Goal: Task Accomplishment & Management: Complete application form

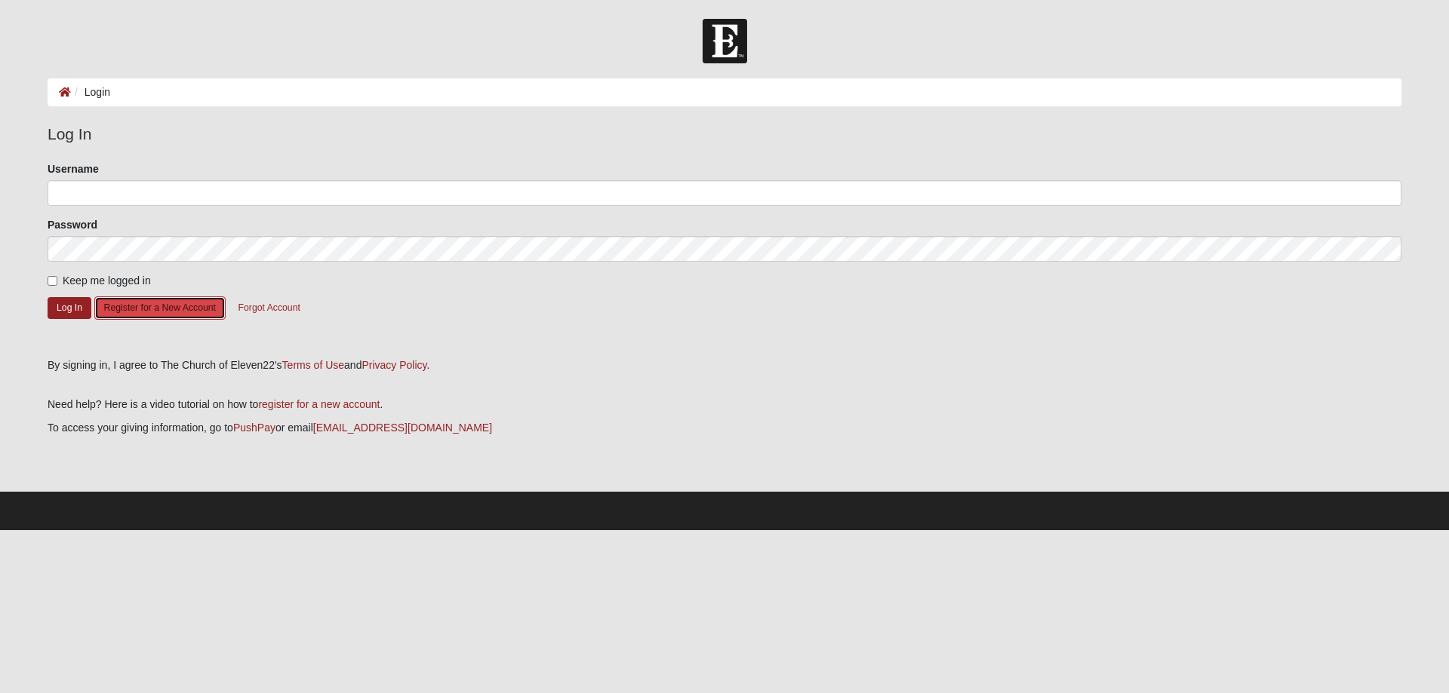
click at [226, 320] on button "Register for a New Account" at bounding box center [159, 308] width 131 height 23
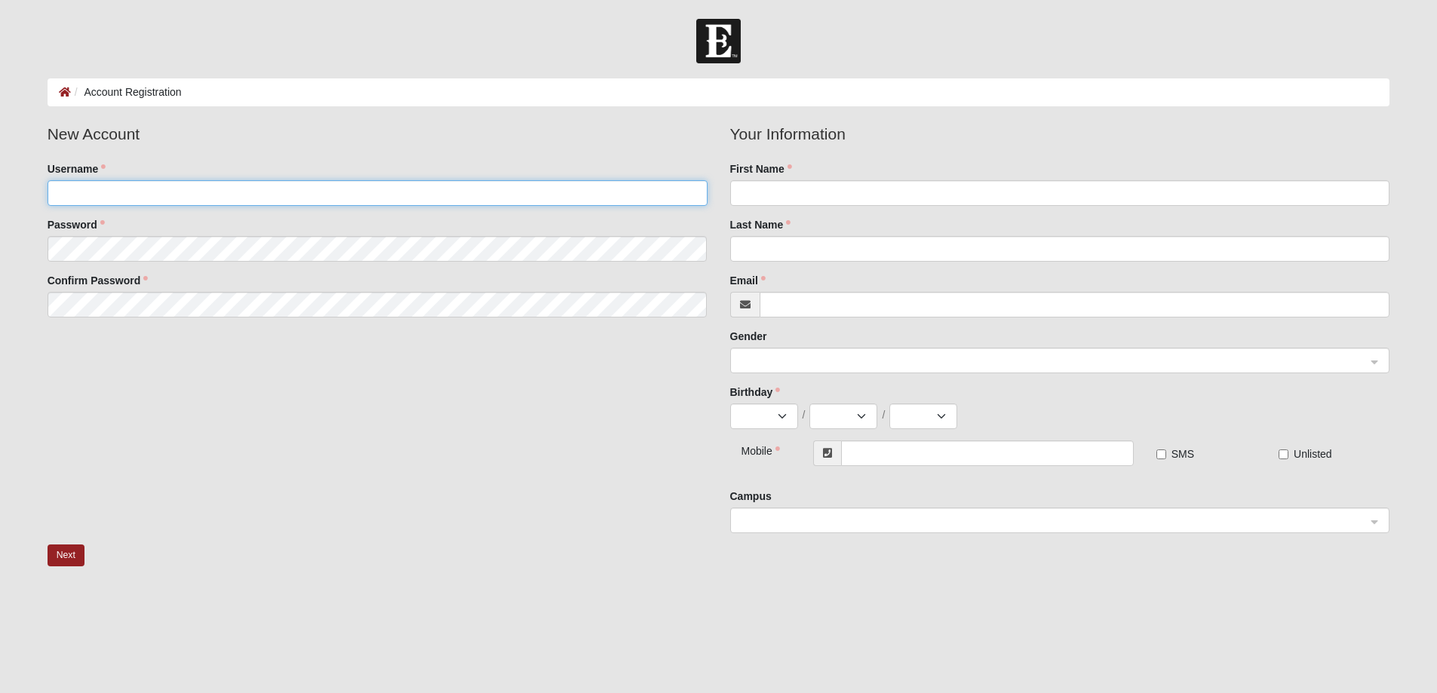
click at [216, 205] on input "Username" at bounding box center [378, 193] width 660 height 26
type input "jruiz"
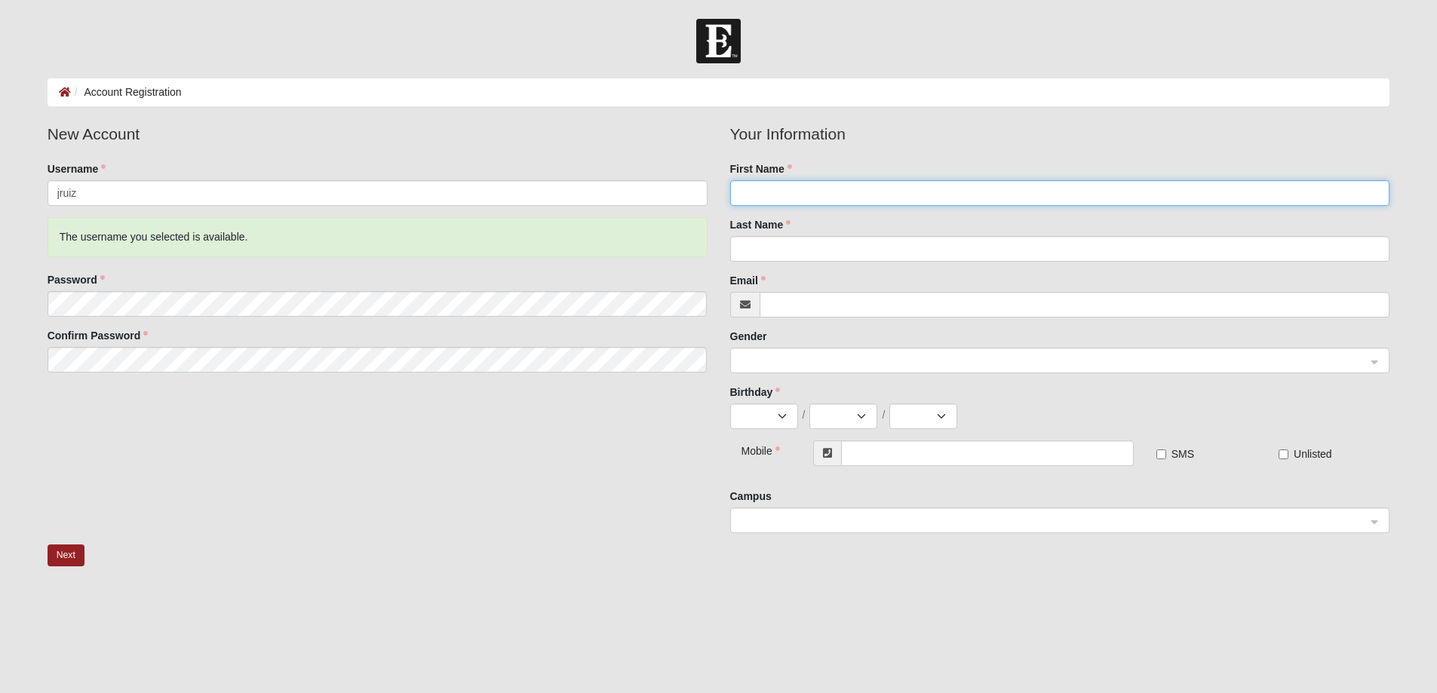
click at [850, 199] on input "First Name" at bounding box center [1060, 193] width 660 height 26
type input "Javier"
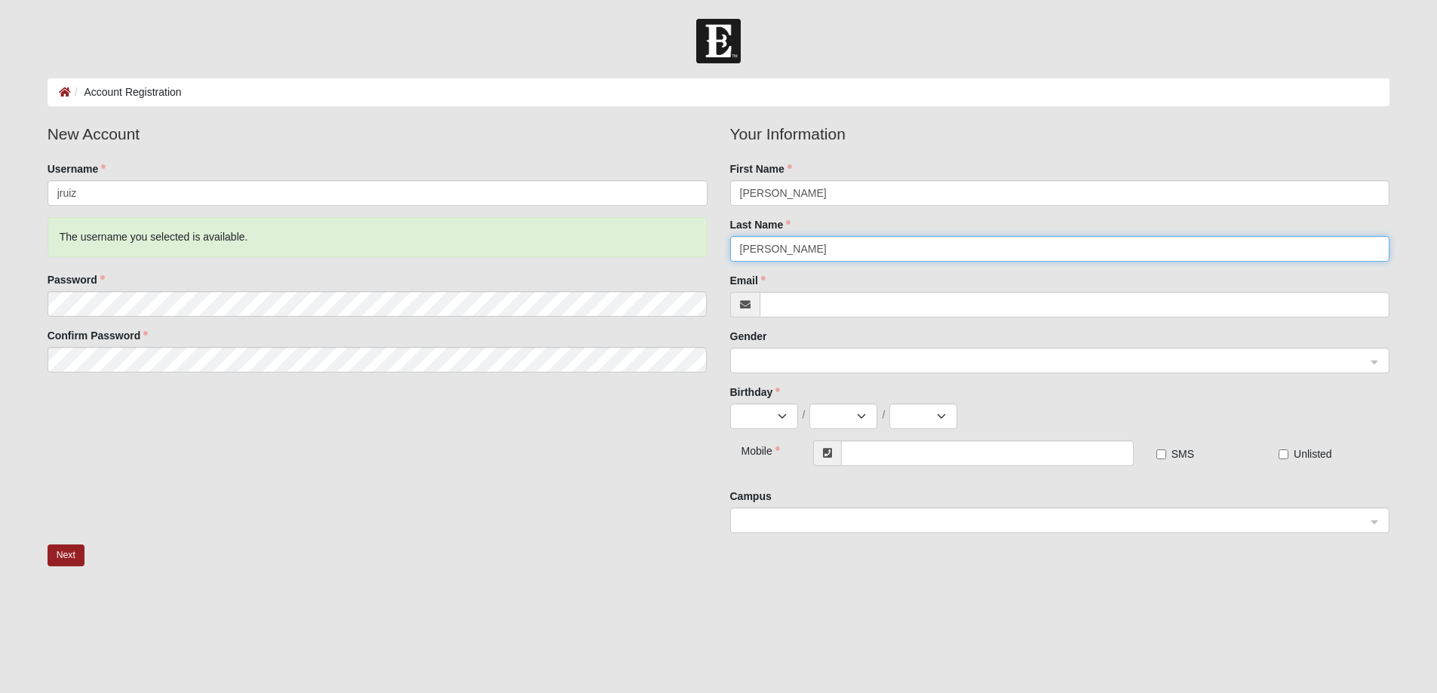
type input "Ruiz"
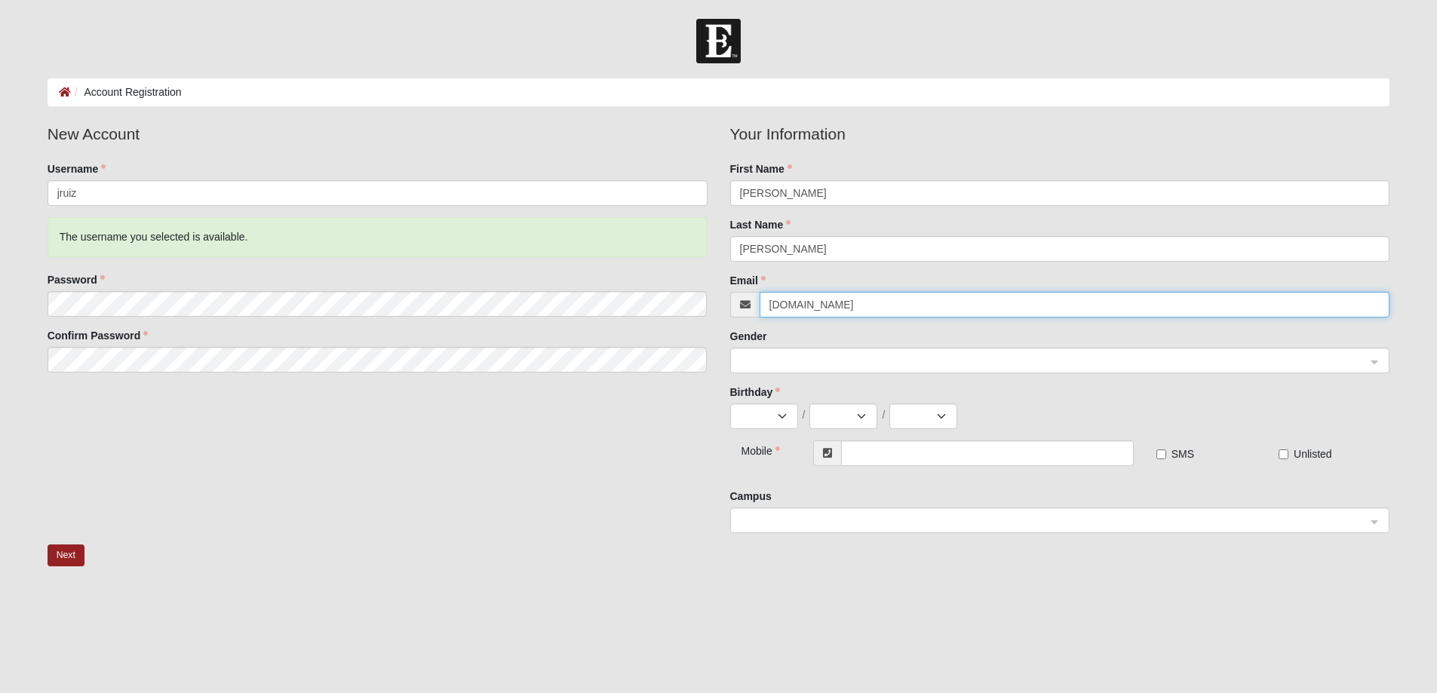
type input "Threerlivestock.Com"
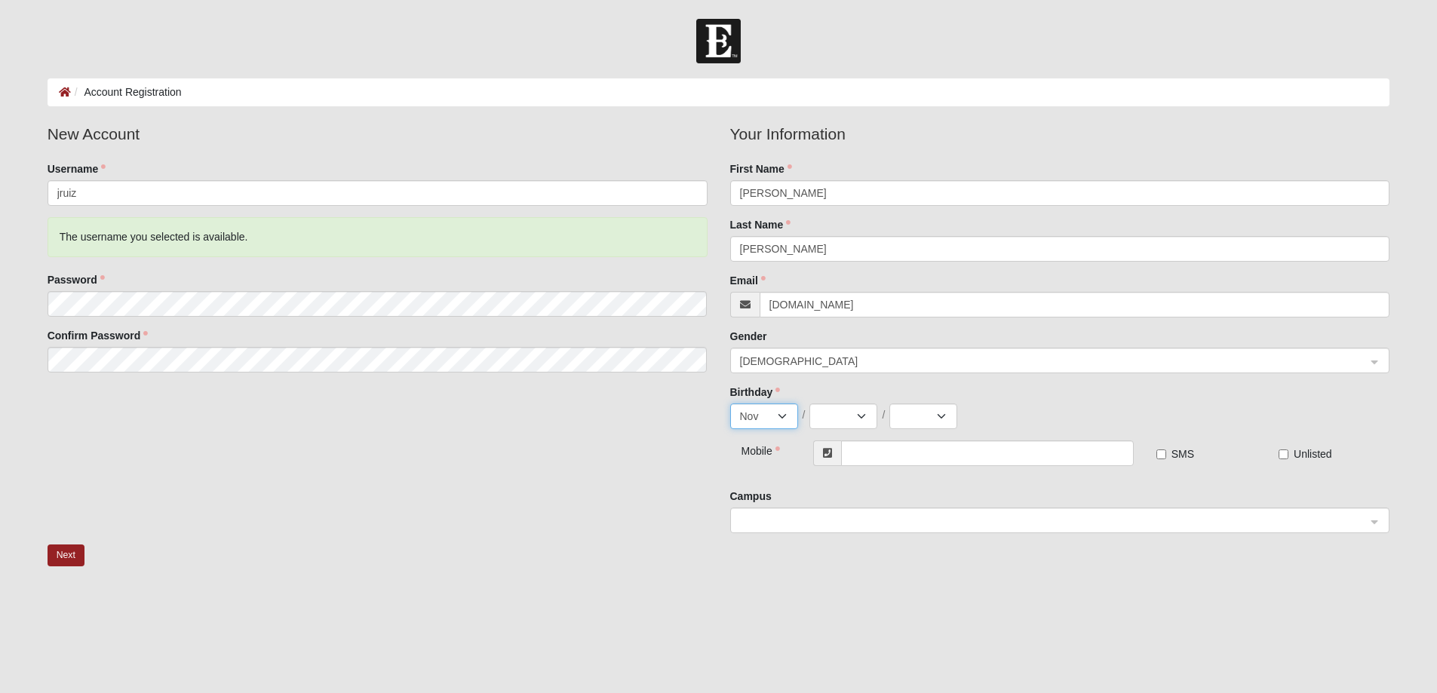
select select "12"
select select "22"
select select "1982"
type input "[PHONE_NUMBER]"
click at [48, 545] on button "Next" at bounding box center [66, 556] width 37 height 22
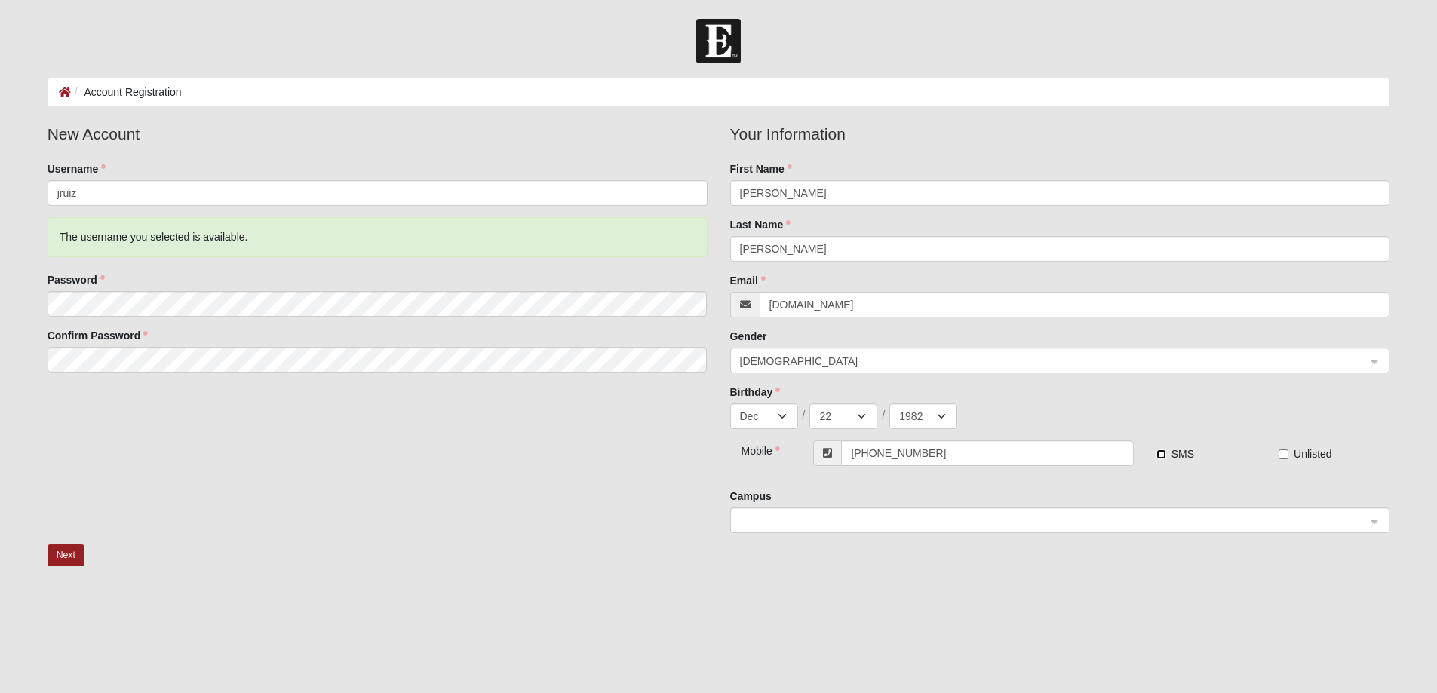
click at [1159, 459] on input "SMS" at bounding box center [1162, 455] width 10 height 10
checkbox input "true"
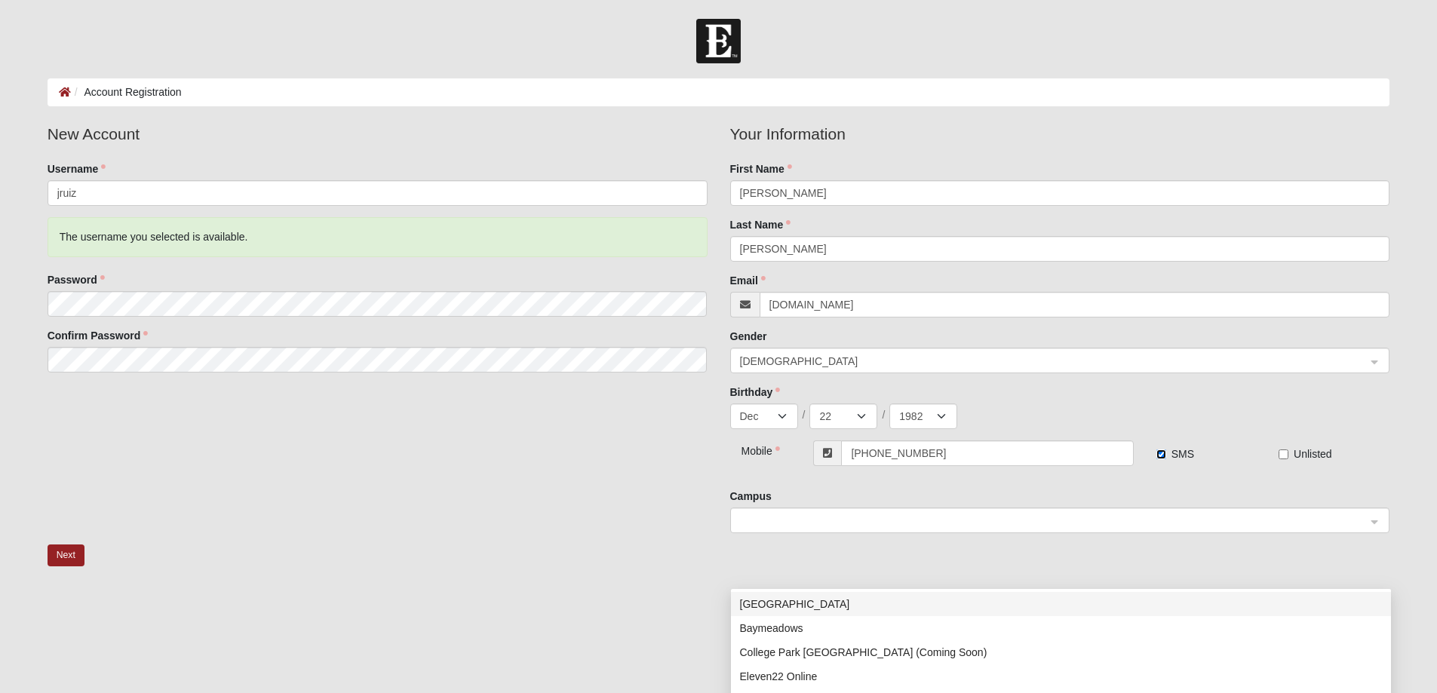
click at [881, 530] on span at bounding box center [1053, 521] width 627 height 17
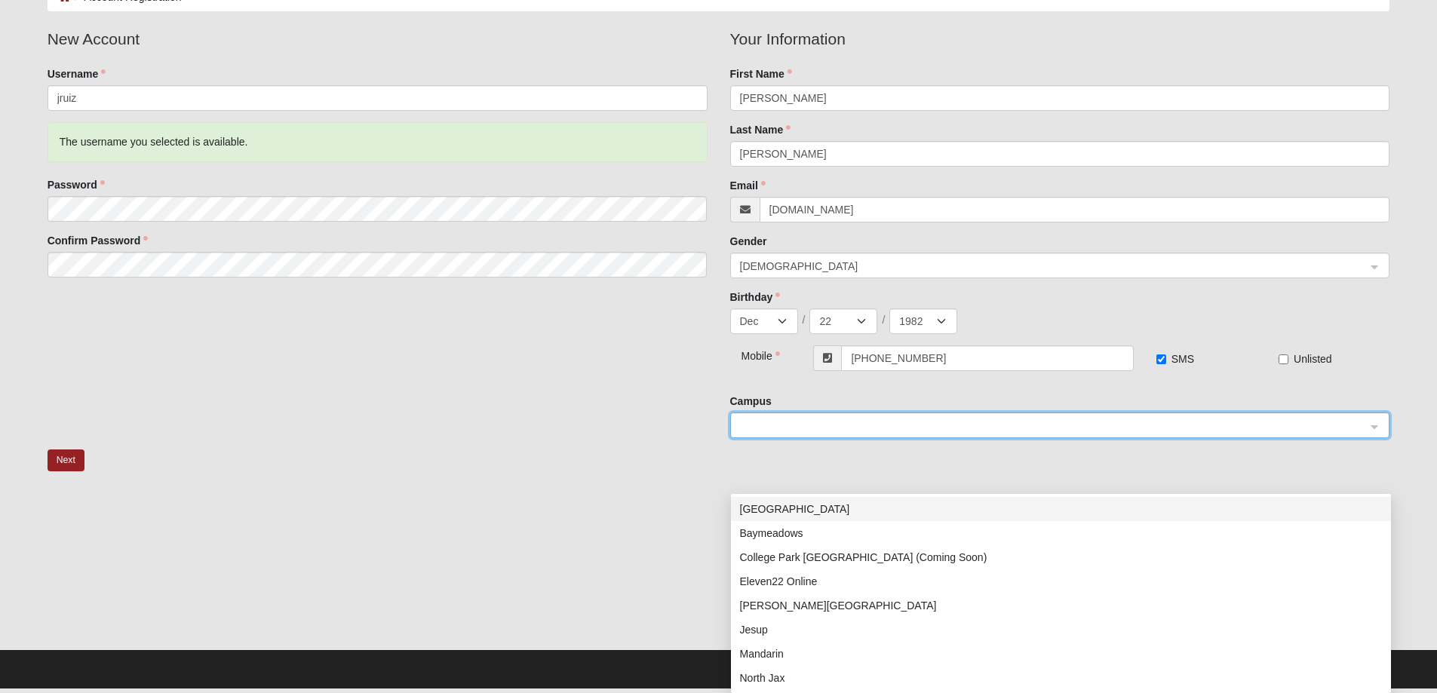
scroll to position [154, 0]
click at [899, 421] on span at bounding box center [1053, 426] width 627 height 17
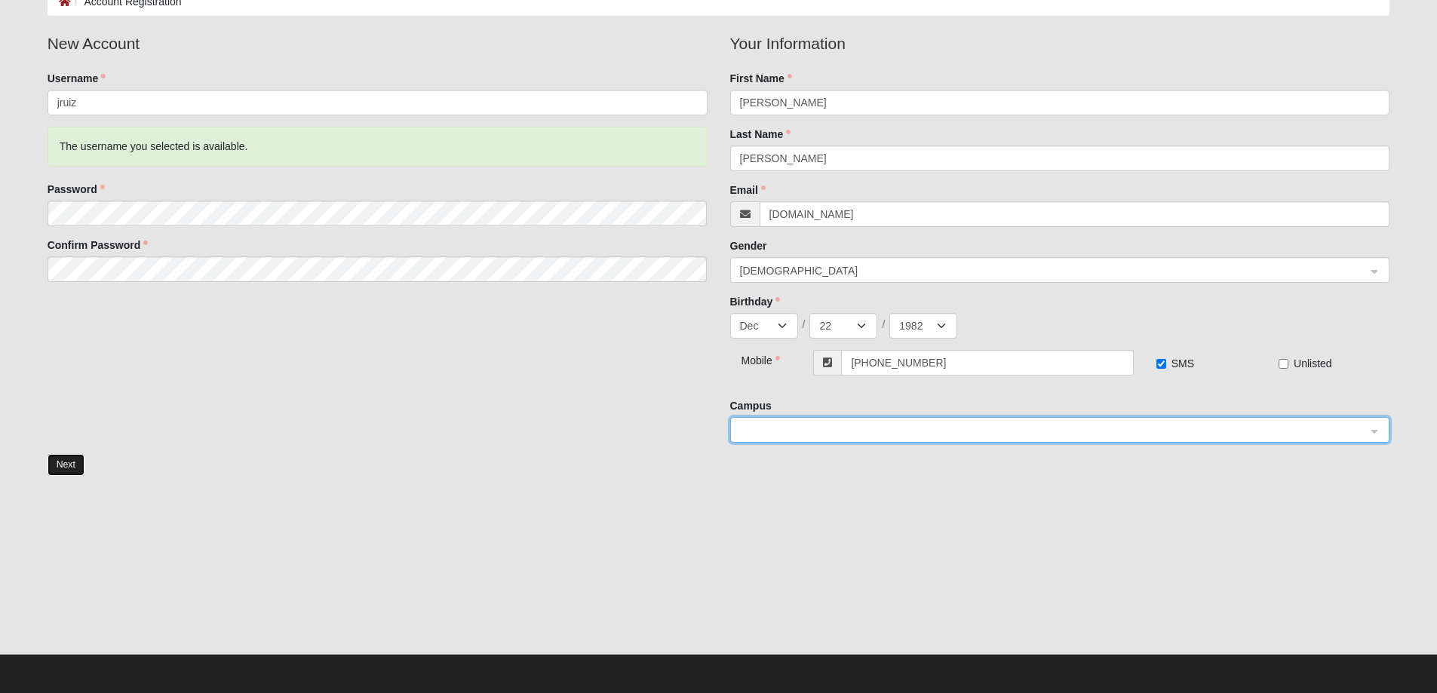
click at [60, 467] on button "Next" at bounding box center [66, 465] width 37 height 22
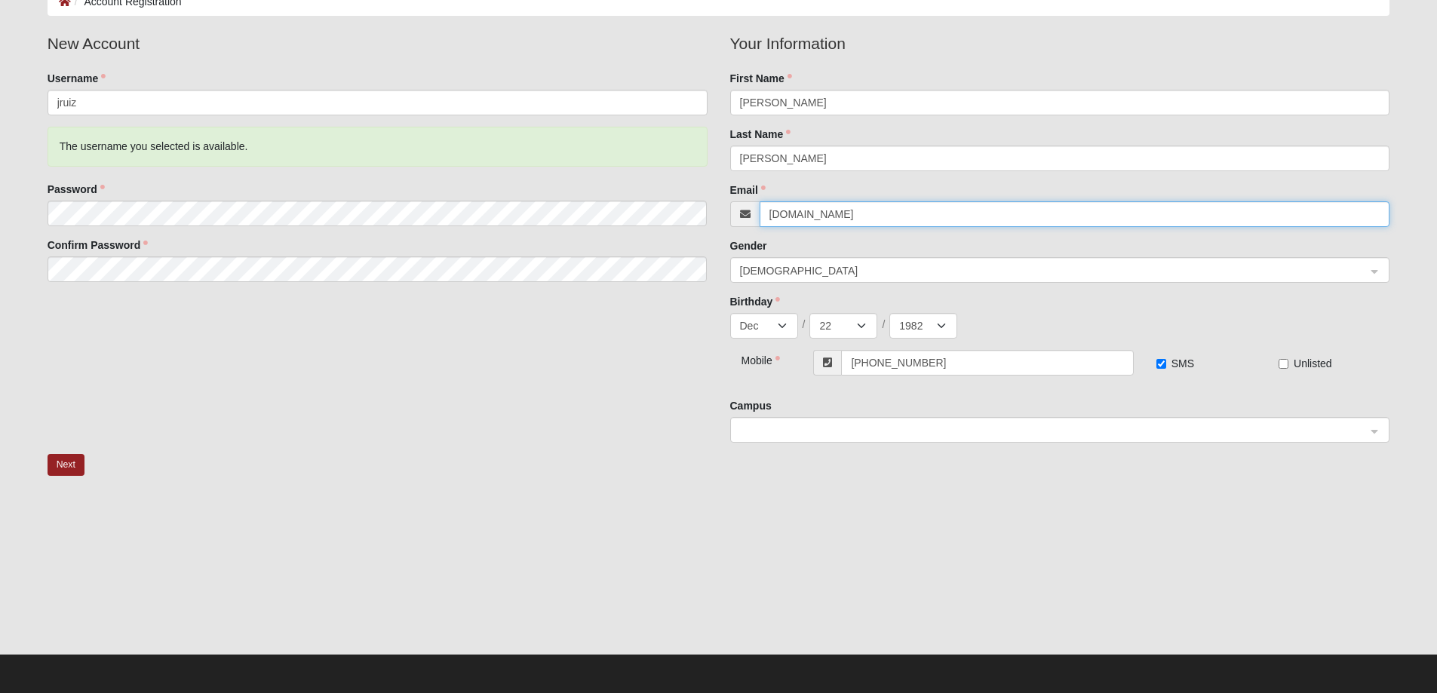
drag, startPoint x: 891, startPoint y: 187, endPoint x: 917, endPoint y: 186, distance: 25.7
click at [896, 201] on input "Threerlivestock.Com" at bounding box center [1075, 214] width 631 height 26
type input "Threerlivestock@gmail.Com"
click at [85, 460] on button "Next" at bounding box center [66, 465] width 37 height 22
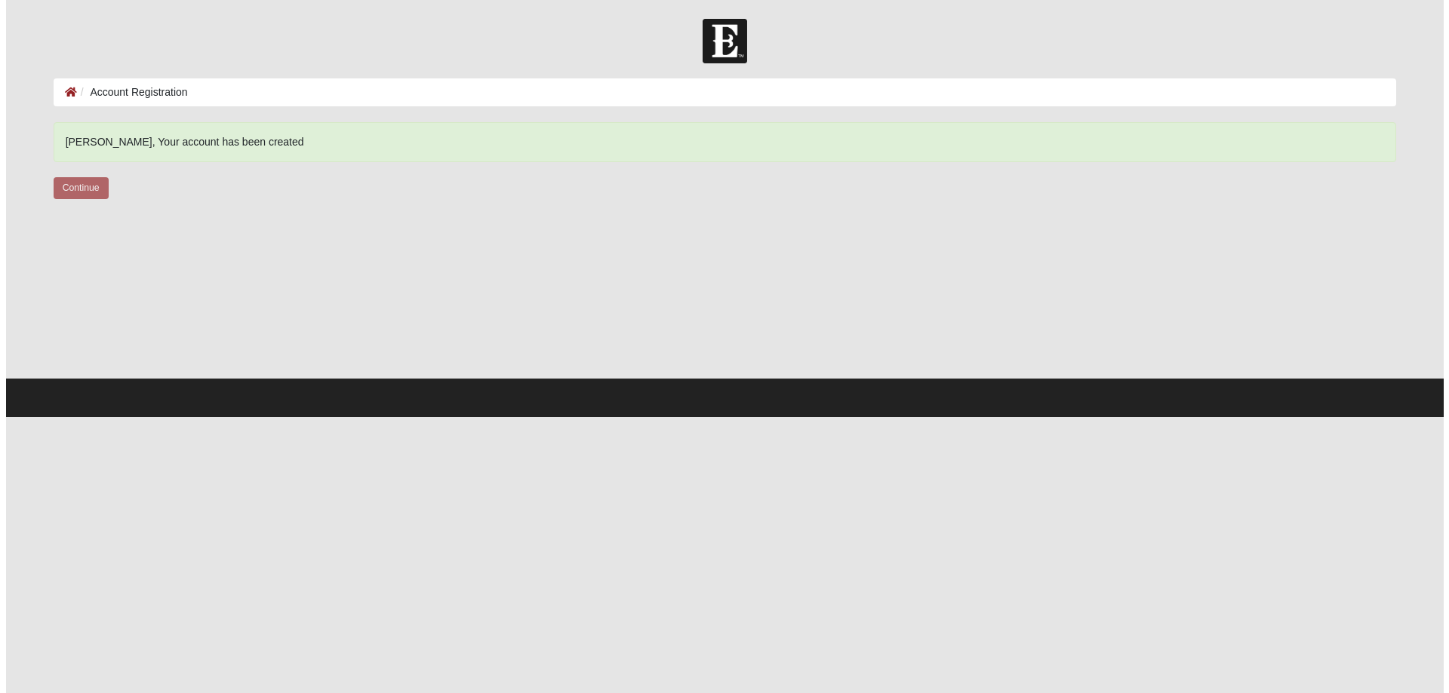
scroll to position [0, 0]
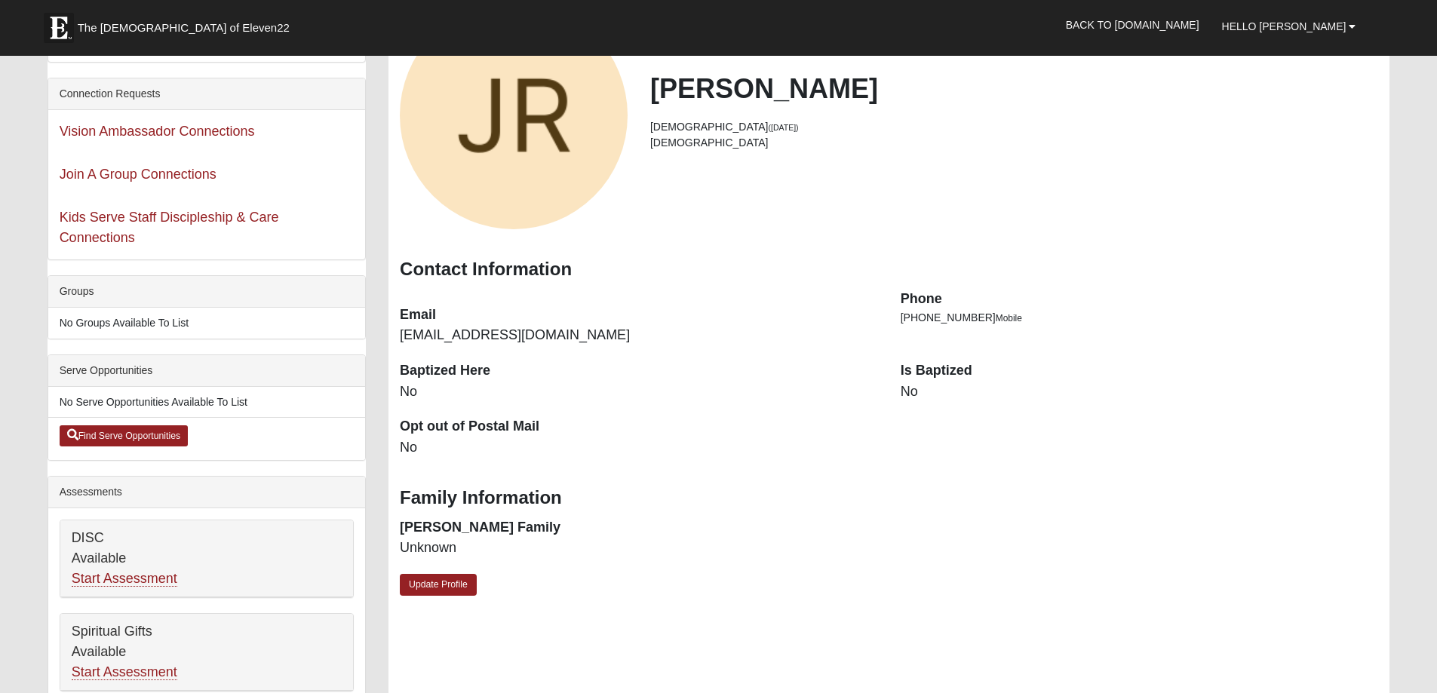
scroll to position [75, 0]
click at [180, 183] on link "Join A Group Connections" at bounding box center [138, 174] width 157 height 15
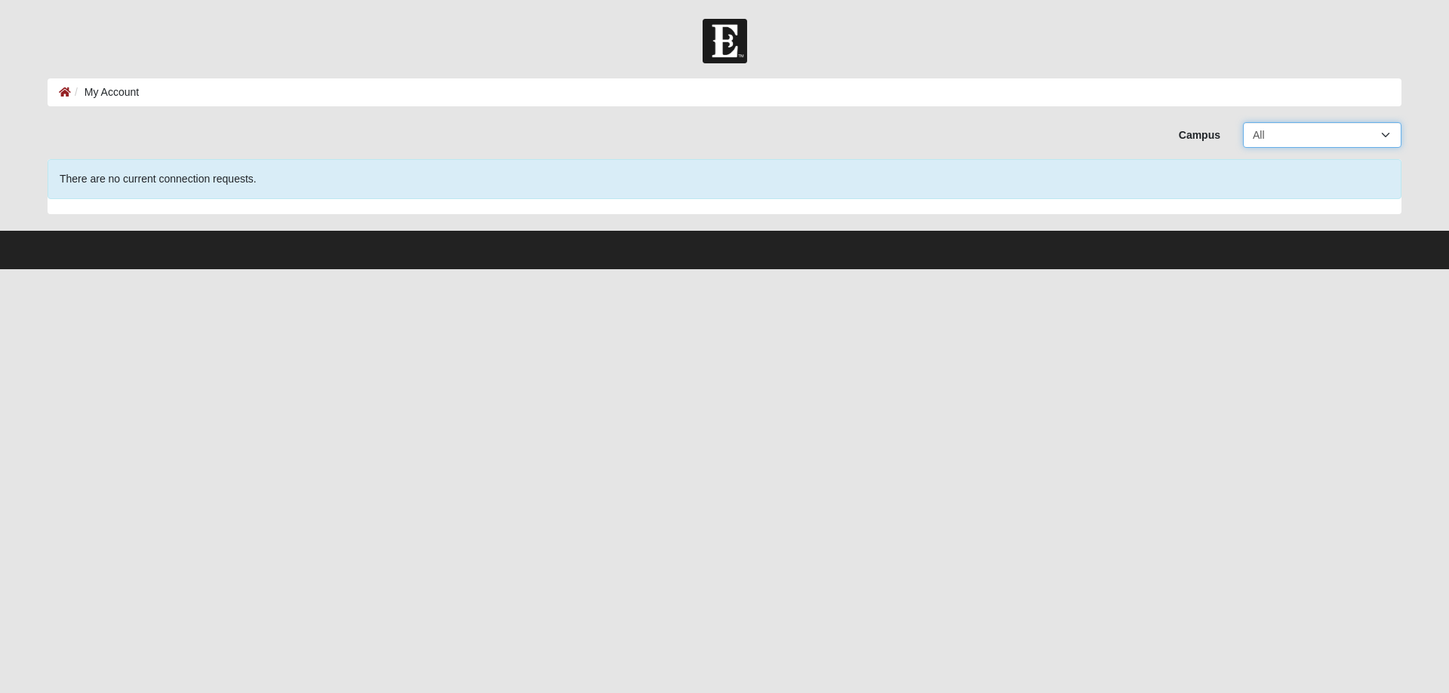
click at [1381, 131] on select "All Arlington Baymeadows College Park Orlando (Coming Soon) Eleven22 Online Fle…" at bounding box center [1322, 135] width 158 height 26
select select "10"
click at [1243, 127] on select "All Arlington Baymeadows College Park Orlando (Coming Soon) Eleven22 Online Fle…" at bounding box center [1322, 135] width 158 height 26
click at [257, 185] on span "There are no current connection requests." at bounding box center [158, 179] width 197 height 12
click at [68, 94] on icon at bounding box center [65, 92] width 12 height 11
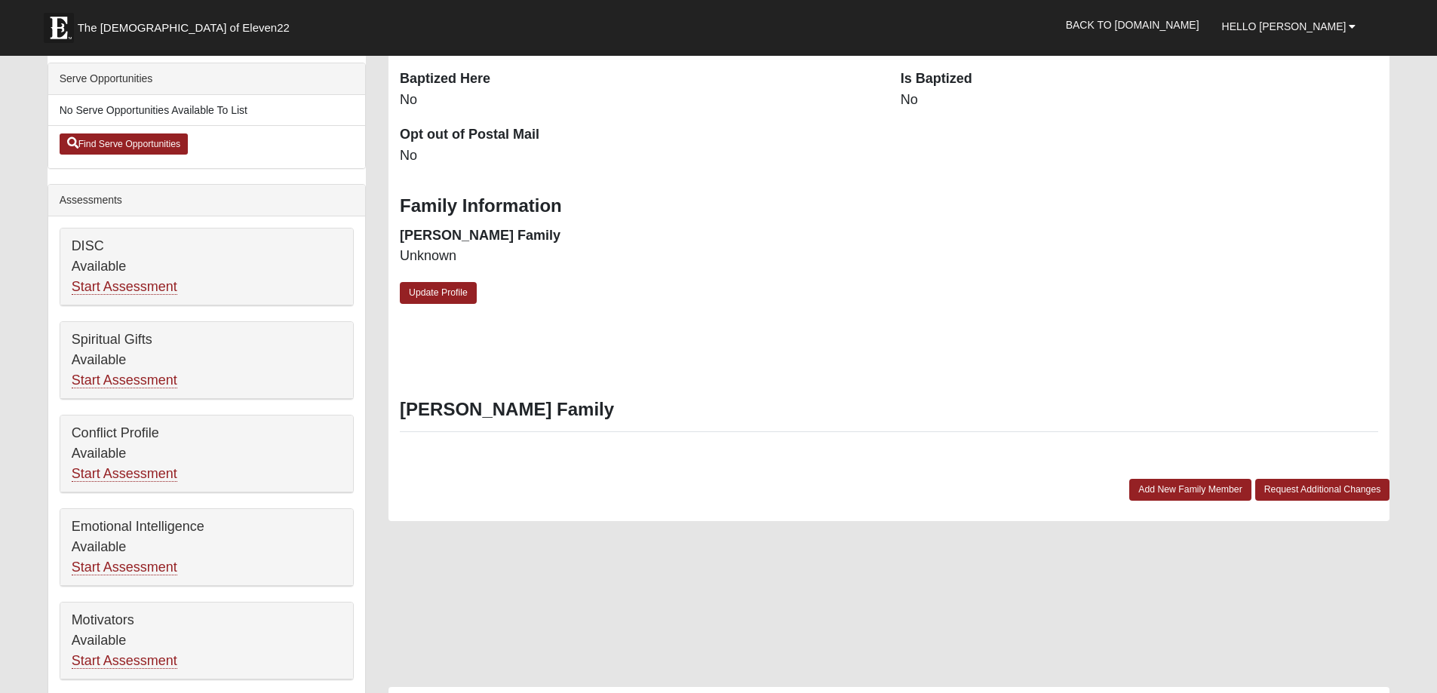
scroll to position [367, 0]
click at [117, 389] on link "Start Assessment" at bounding box center [125, 381] width 106 height 16
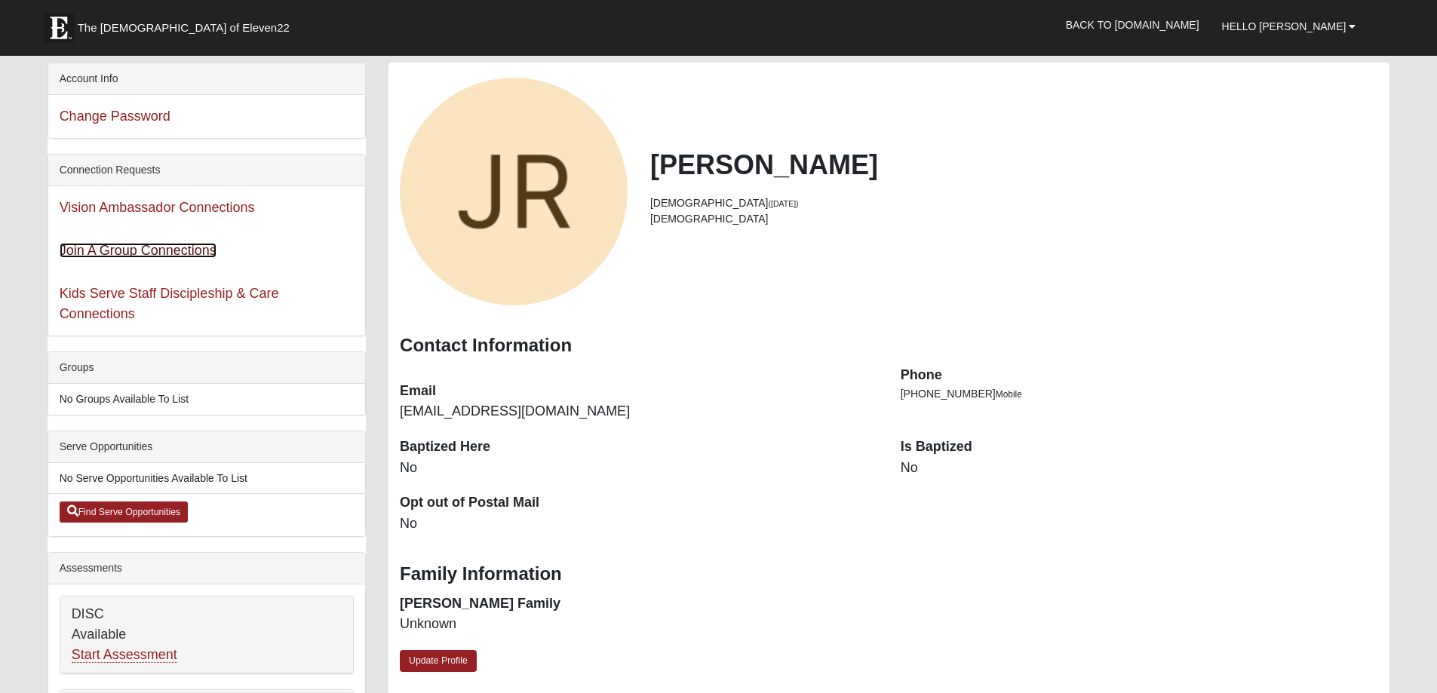
click at [177, 258] on link "Join A Group Connections" at bounding box center [138, 250] width 157 height 15
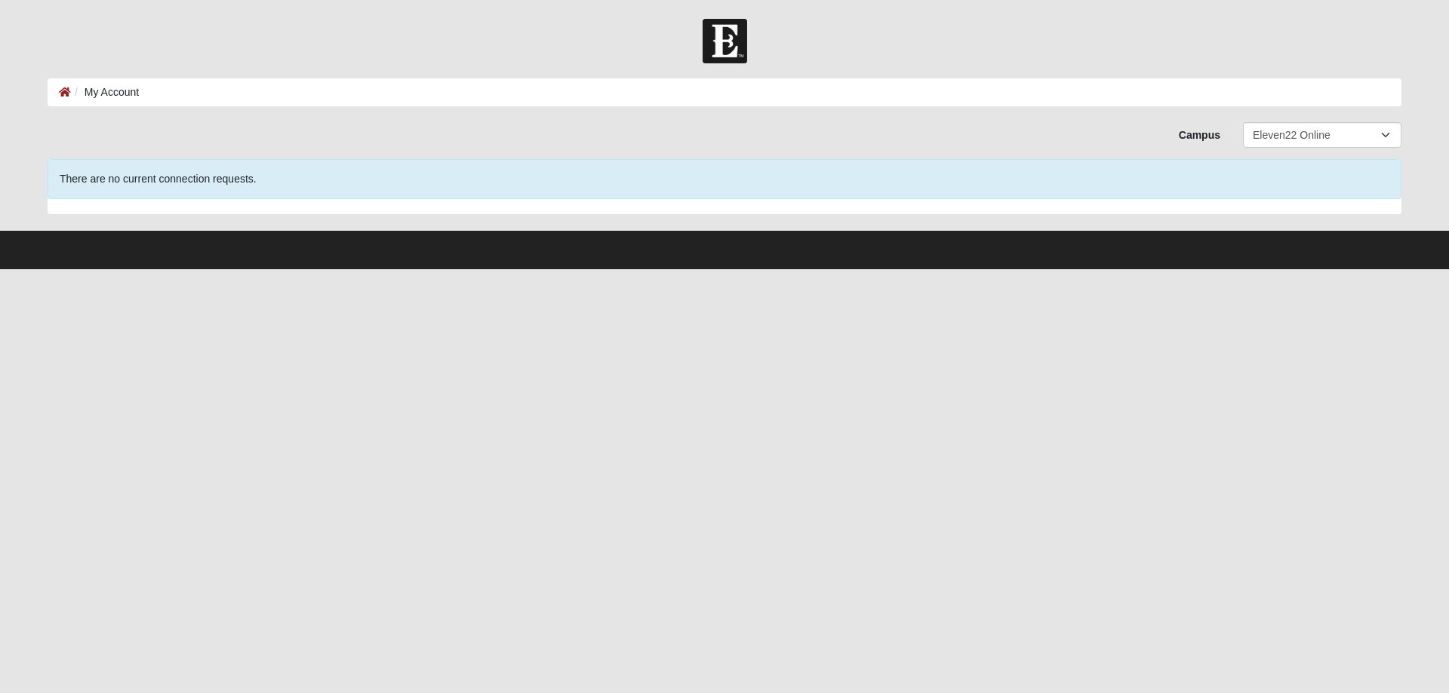
click at [177, 214] on div "There are no current connection requests." at bounding box center [725, 186] width 1354 height 55
